Goal: Check status

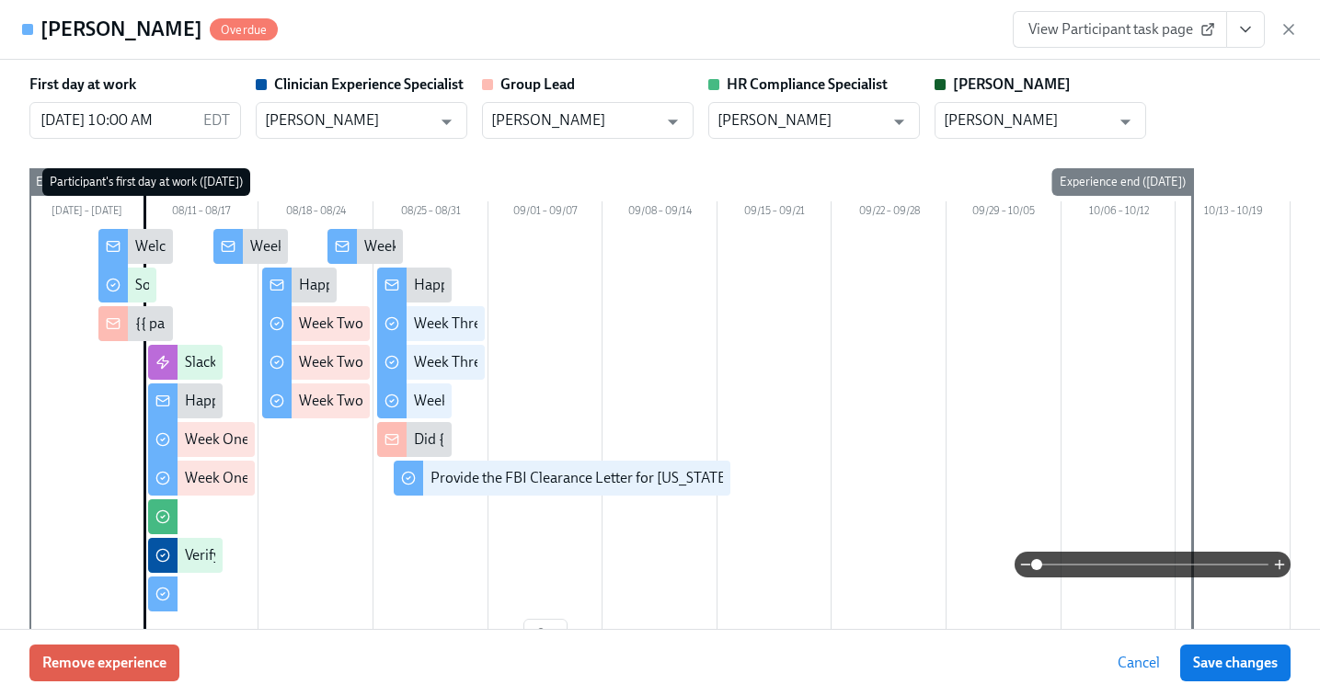
scroll to position [0, 30700]
click at [1286, 26] on icon "button" at bounding box center [1288, 29] width 9 height 9
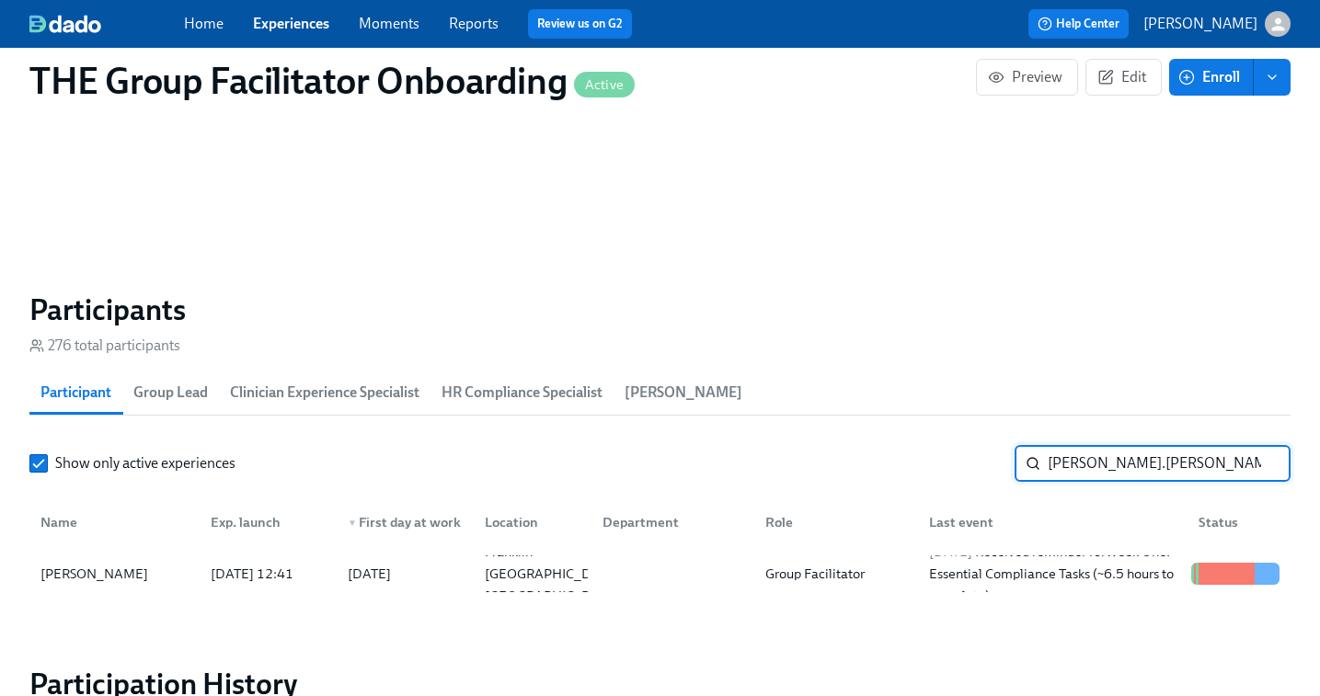
click at [1087, 456] on input "[PERSON_NAME].[PERSON_NAME]" at bounding box center [1169, 463] width 243 height 37
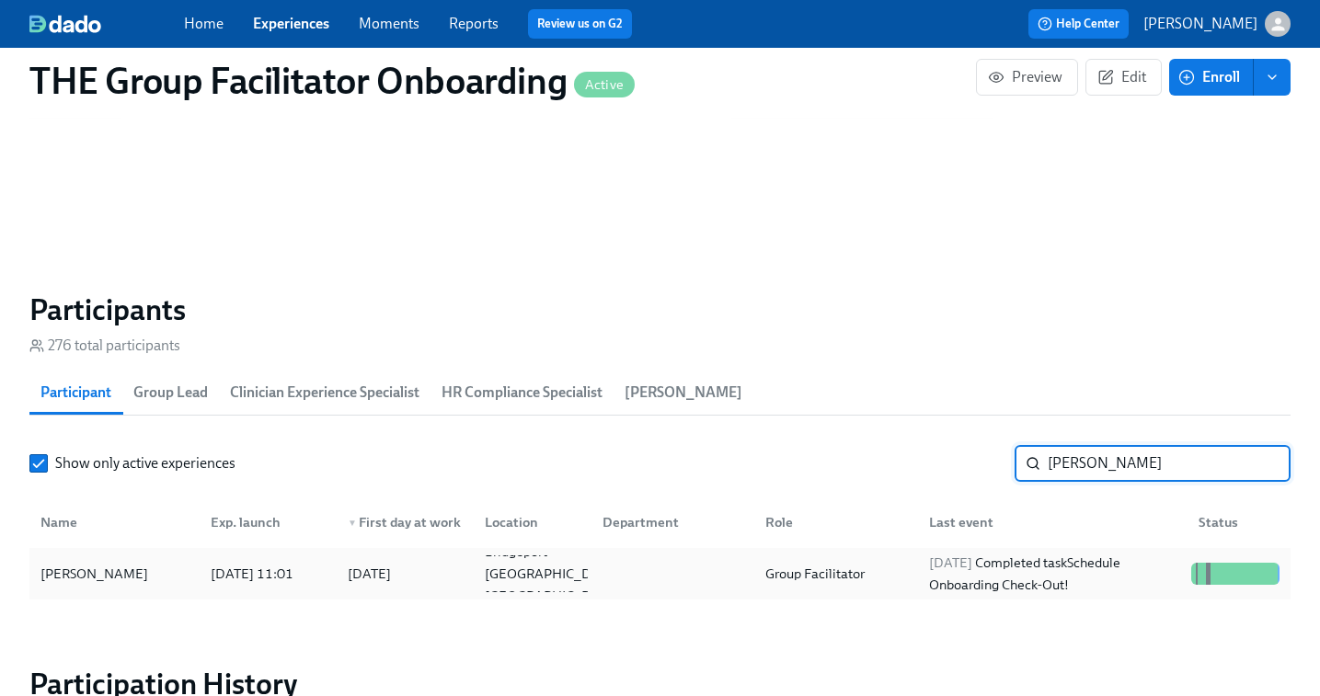
type input "[PERSON_NAME]"
click at [1057, 581] on div "[DATE] Completed task Schedule Onboarding Check-Out!" at bounding box center [1053, 574] width 262 height 44
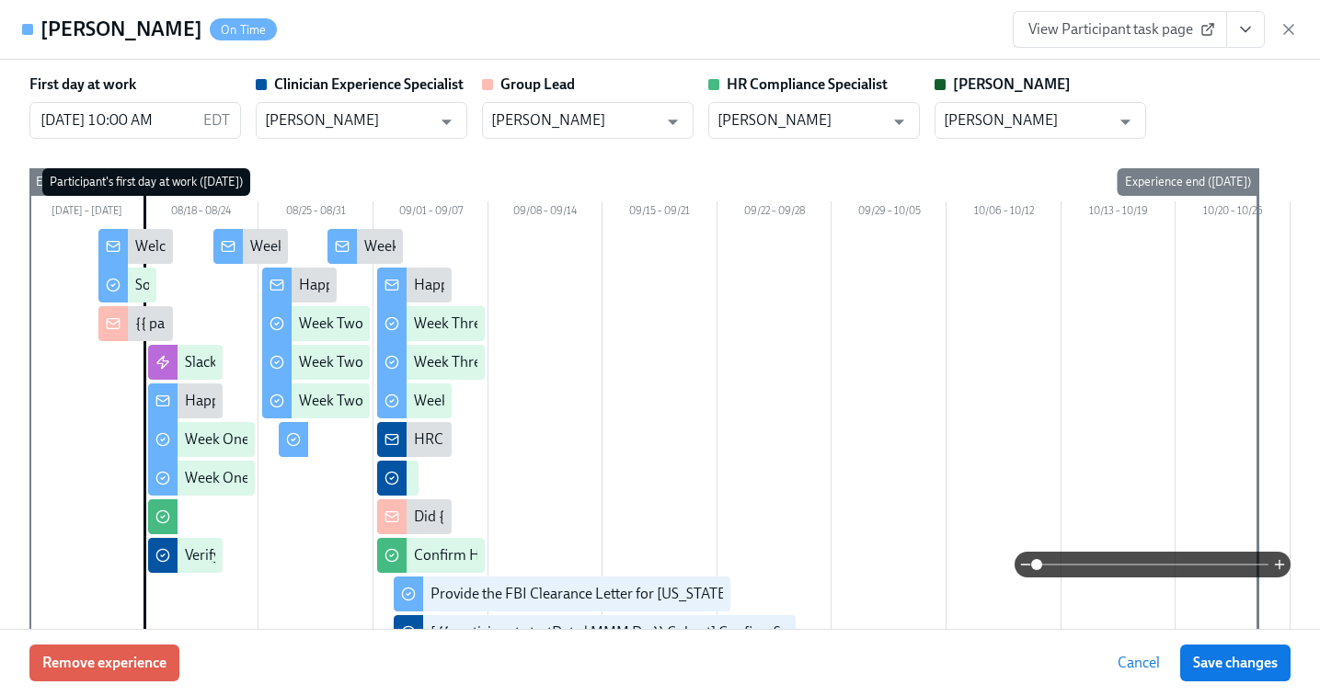
click at [1258, 40] on button "View task page" at bounding box center [1245, 29] width 39 height 37
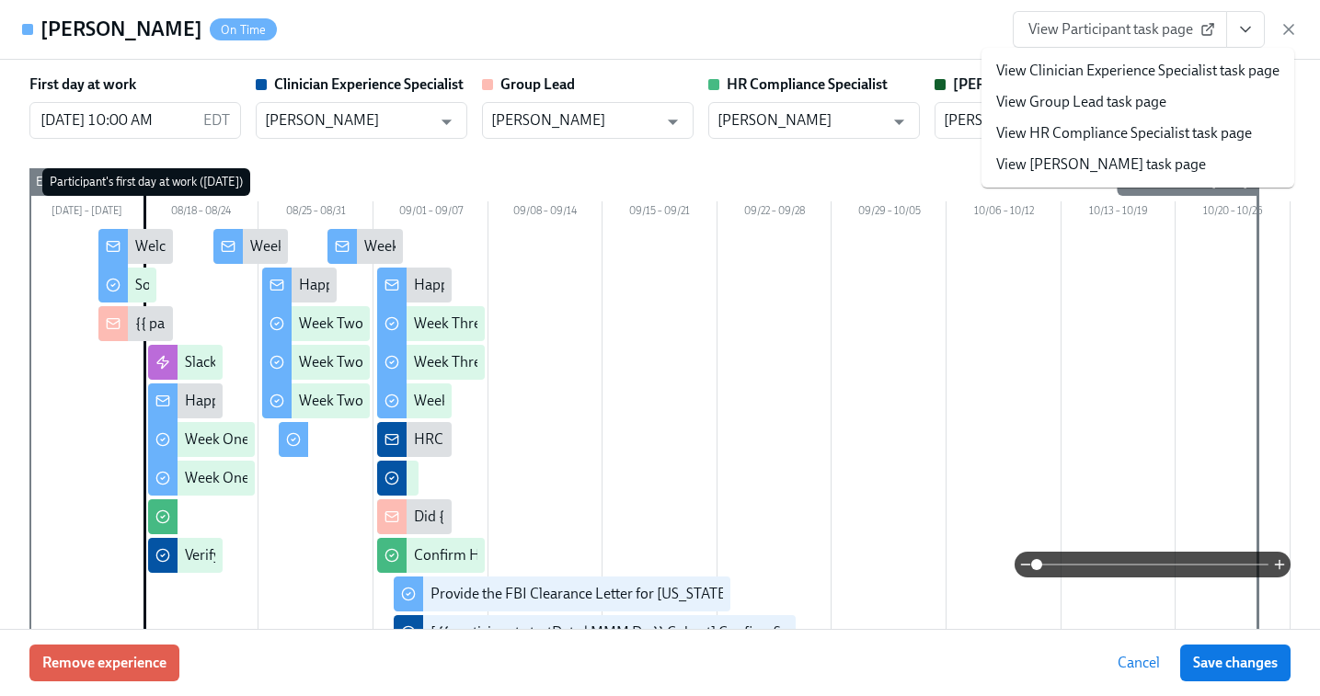
click at [1184, 75] on link "View Clinician Experience Specialist task page" at bounding box center [1137, 71] width 283 height 20
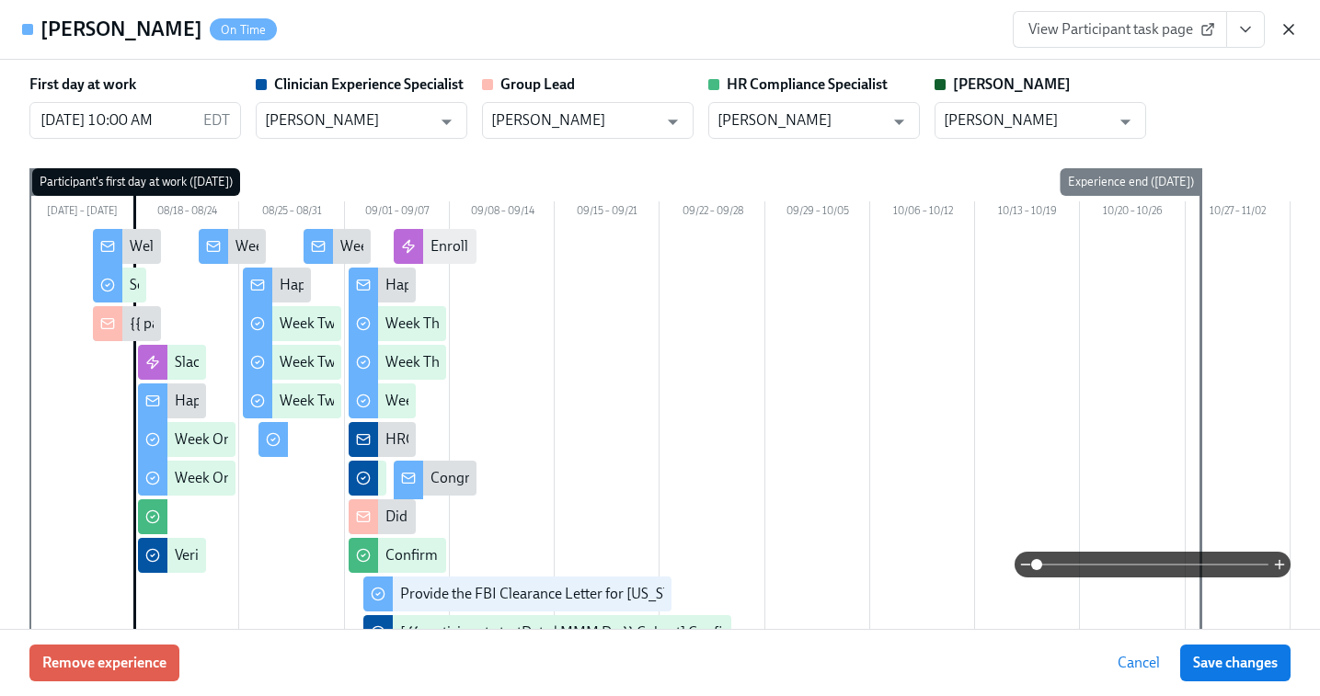
click at [1288, 29] on icon "button" at bounding box center [1288, 29] width 9 height 9
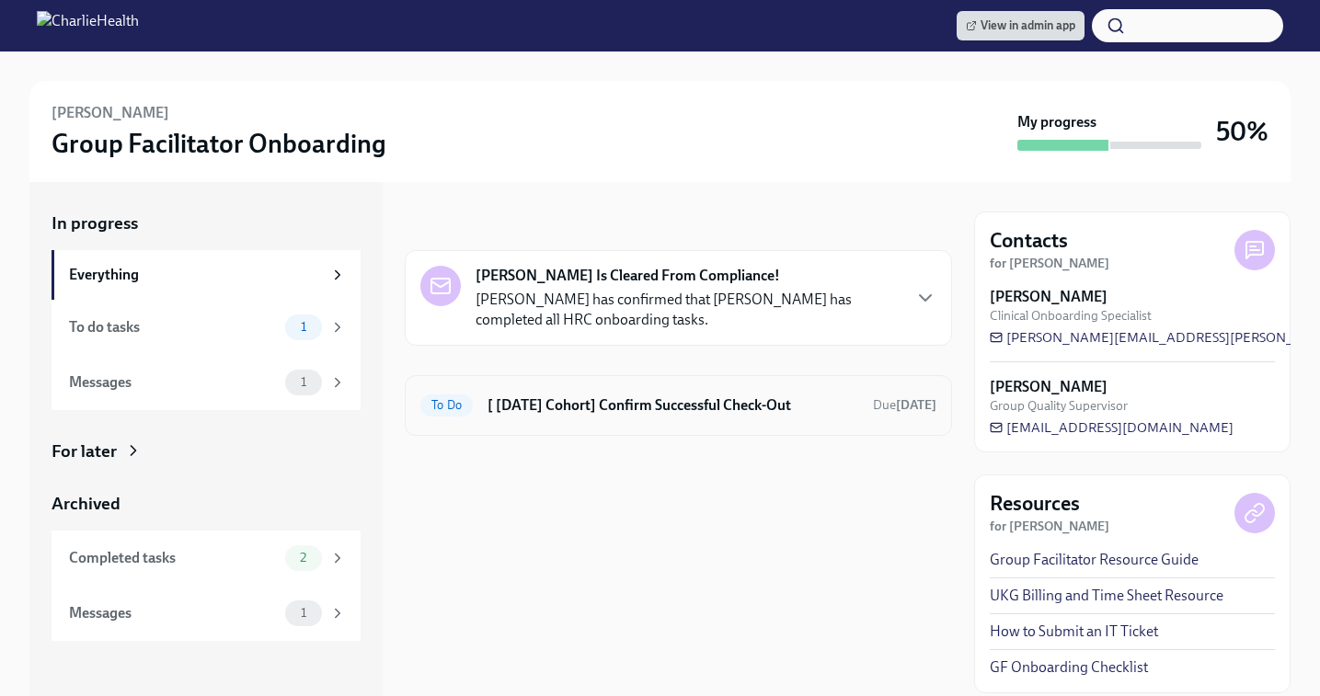
click at [684, 408] on h6 "[ [DATE] Cohort] Confirm Successful Check-Out" at bounding box center [673, 406] width 371 height 20
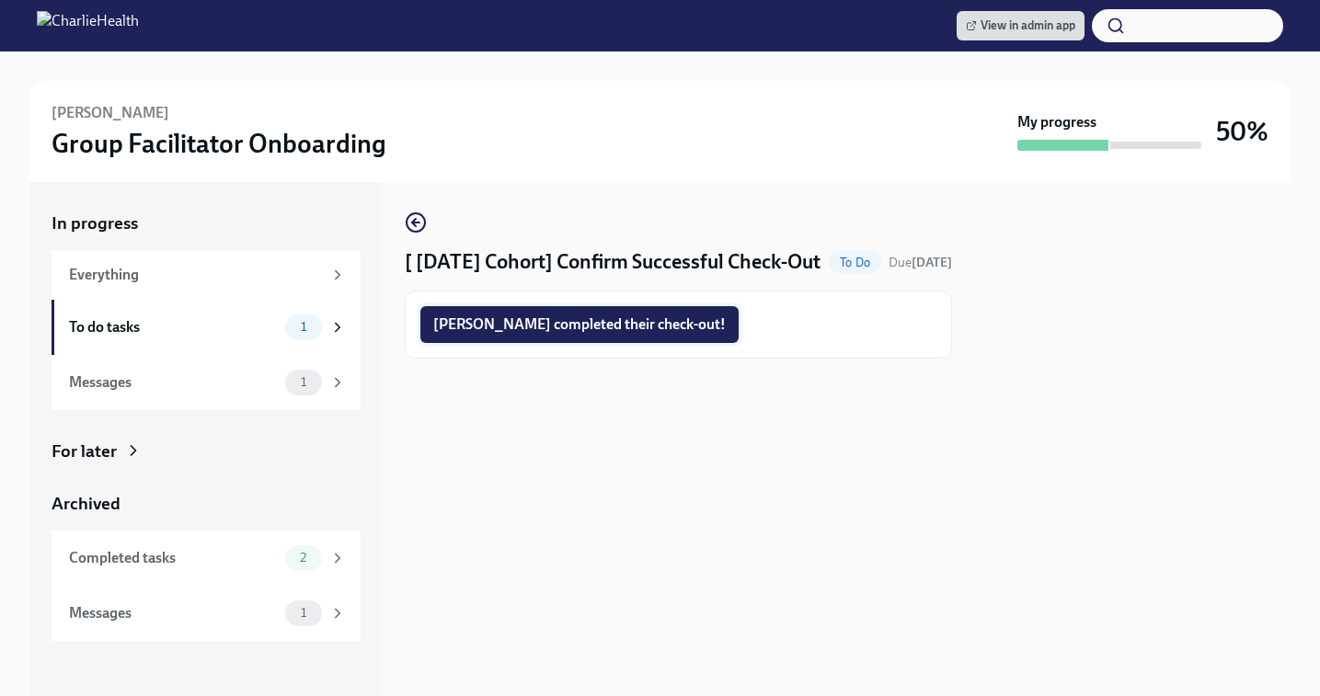
click at [585, 341] on button "Brandon completed their check-out!" at bounding box center [579, 324] width 318 height 37
